Goal: Find specific page/section: Find specific page/section

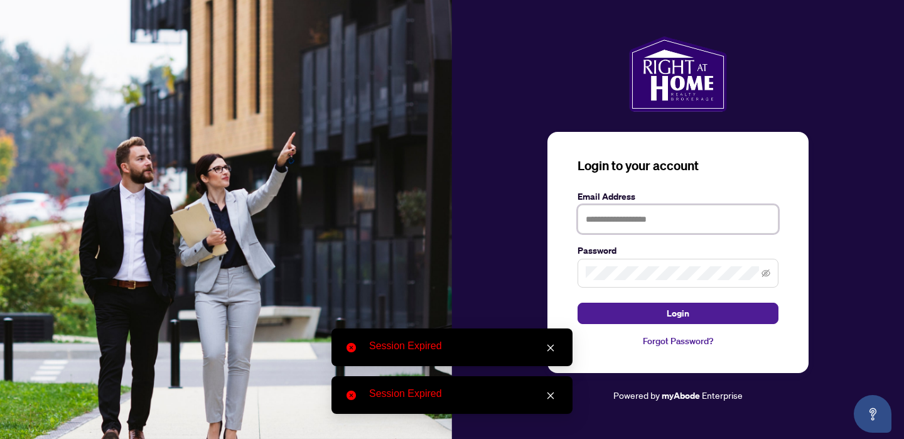
type input "**********"
click at [678, 313] on button "Login" at bounding box center [678, 313] width 201 height 21
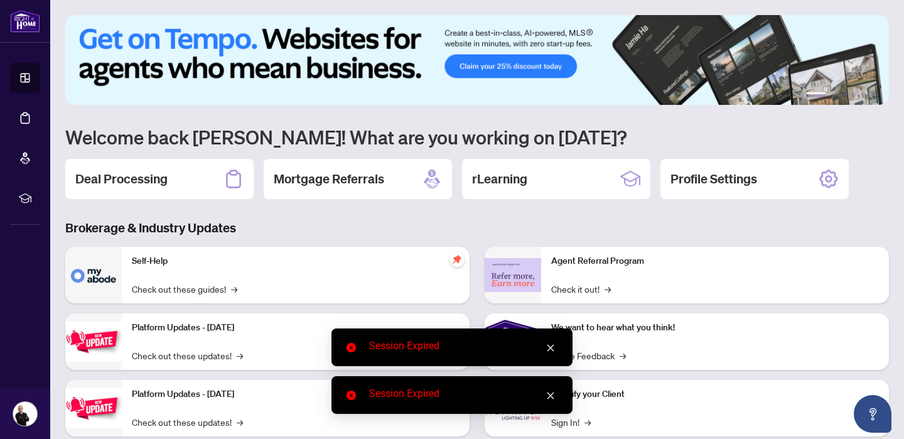
click at [549, 347] on icon "close" at bounding box center [550, 348] width 9 height 9
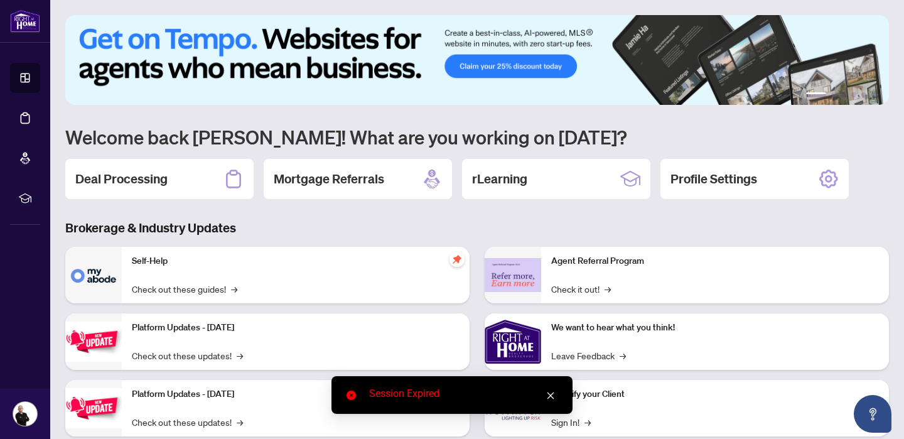
click at [551, 395] on icon "close" at bounding box center [551, 395] width 7 height 7
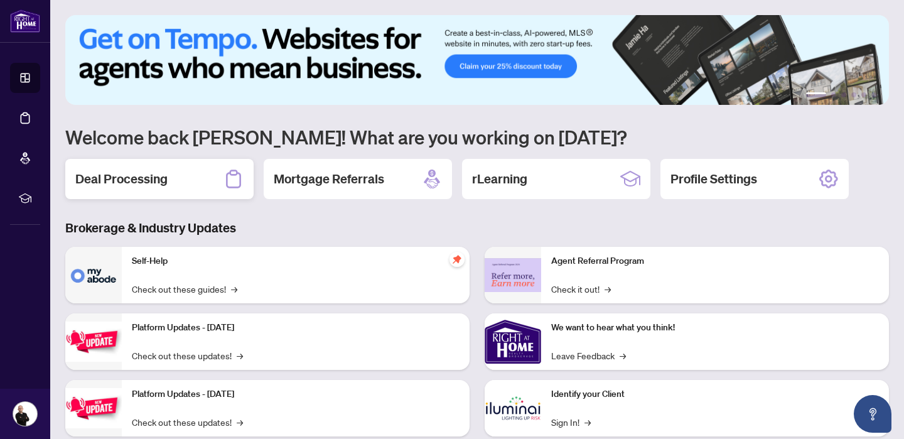
click at [164, 179] on h2 "Deal Processing" at bounding box center [121, 179] width 92 height 18
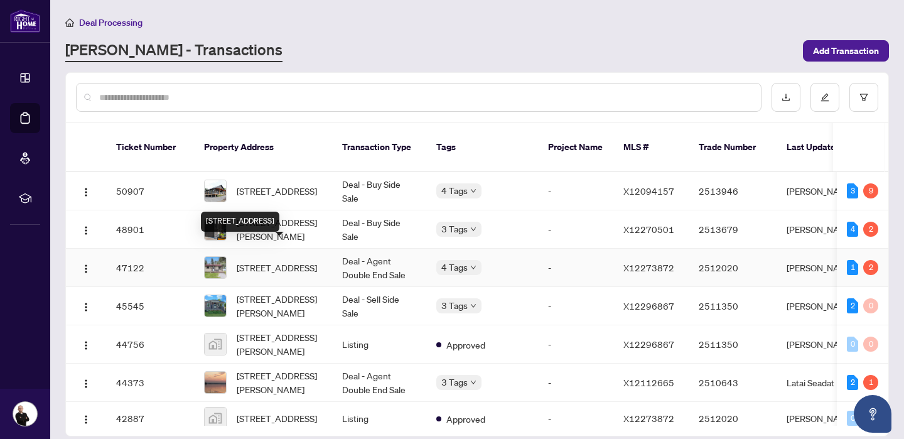
click at [265, 261] on span "[STREET_ADDRESS]" at bounding box center [277, 268] width 80 height 14
